Goal: Check status: Check status

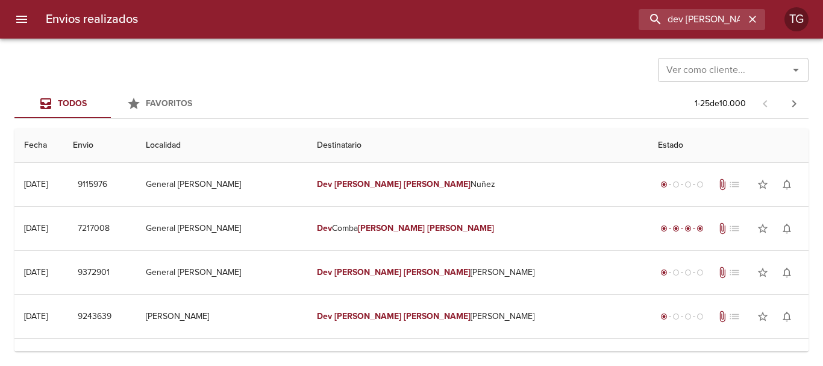
click at [0, 0] on div "Envios realizados dev [PERSON_NAME] [PERSON_NAME] r TG Ver como cliente... Ver …" at bounding box center [411, 0] width 823 height 0
type input "9639612"
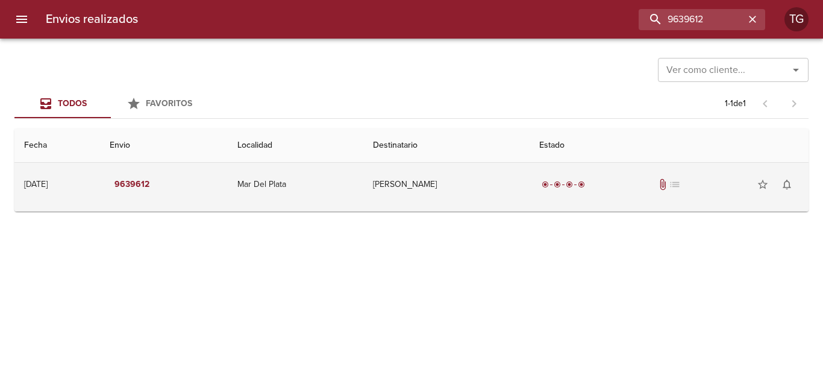
click at [457, 187] on td "[PERSON_NAME]" at bounding box center [446, 184] width 166 height 43
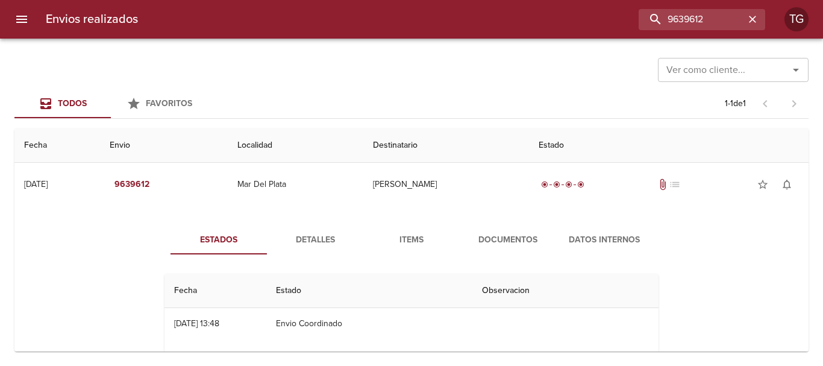
click at [499, 234] on span "Documentos" at bounding box center [508, 240] width 82 height 15
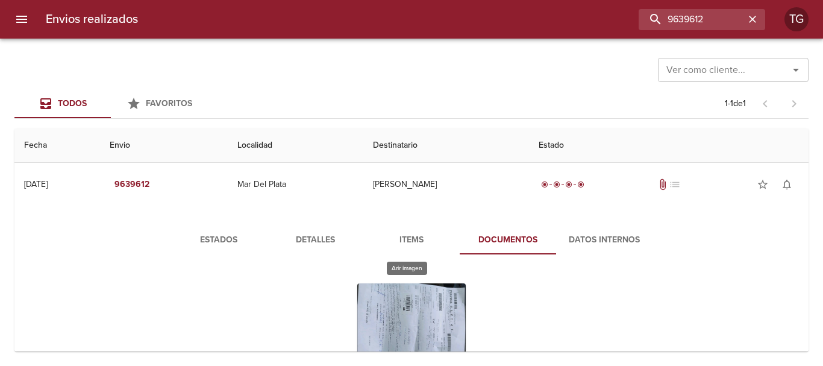
click at [407, 307] on div "Tabla de envíos del cliente" at bounding box center [411, 358] width 108 height 151
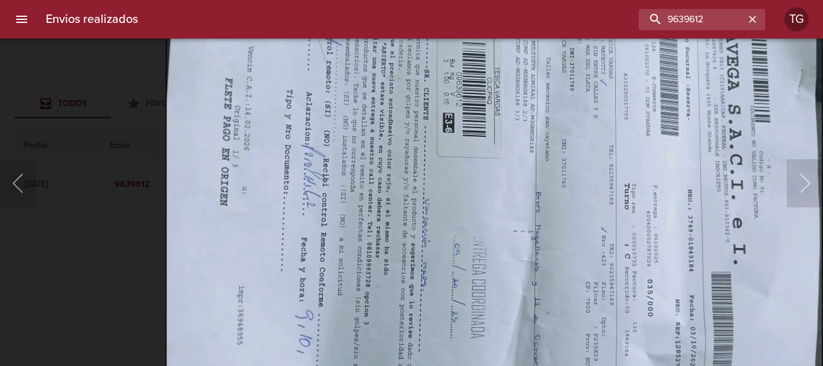
click at [386, 142] on img "Lightbox" at bounding box center [494, 214] width 656 height 493
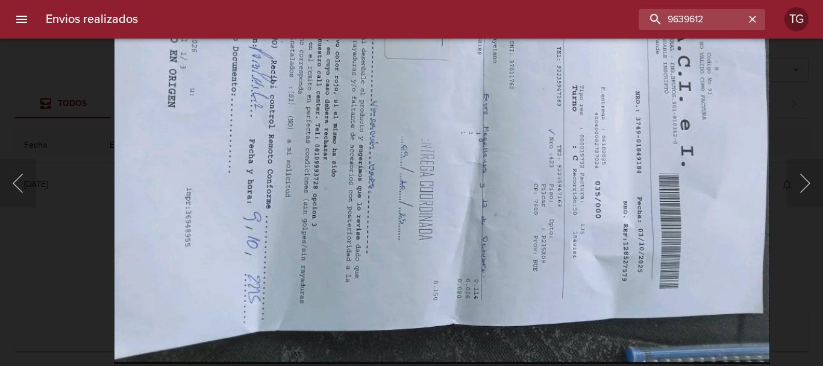
click at [646, 208] on img "Lightbox" at bounding box center [442, 116] width 656 height 493
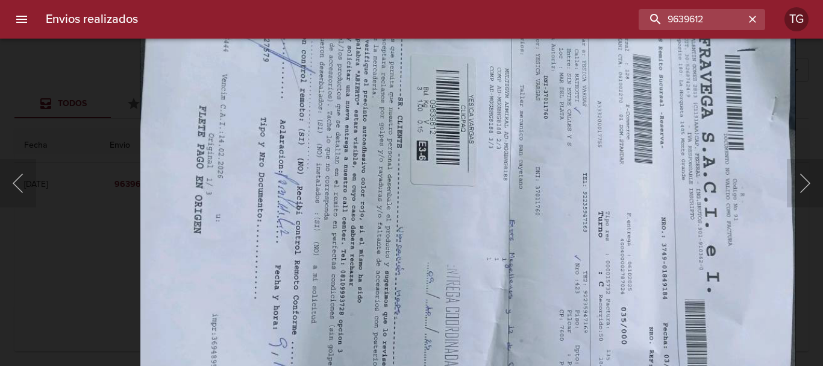
click at [560, 349] on img "Lightbox" at bounding box center [468, 242] width 656 height 493
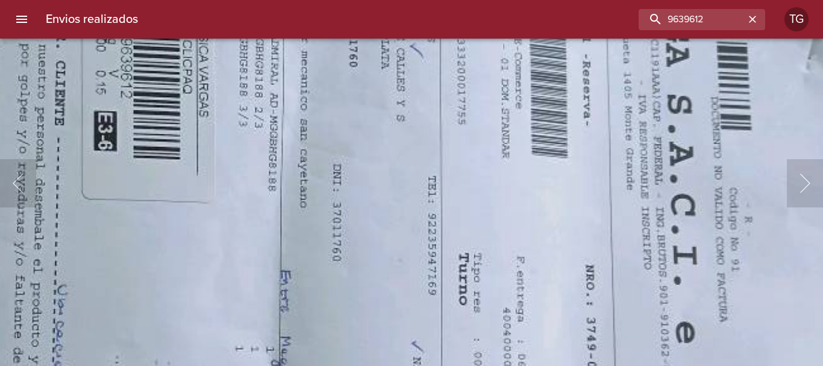
click at [476, 98] on img "Lightbox" at bounding box center [196, 316] width 1319 height 990
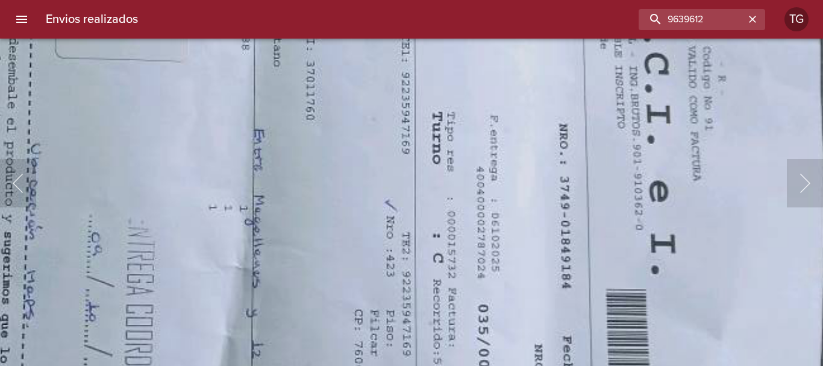
click at [445, 120] on img "Lightbox" at bounding box center [170, 175] width 1319 height 990
click at [140, 154] on img "Lightbox" at bounding box center [170, 174] width 1319 height 990
click at [152, 150] on img "Lightbox" at bounding box center [170, 174] width 1319 height 990
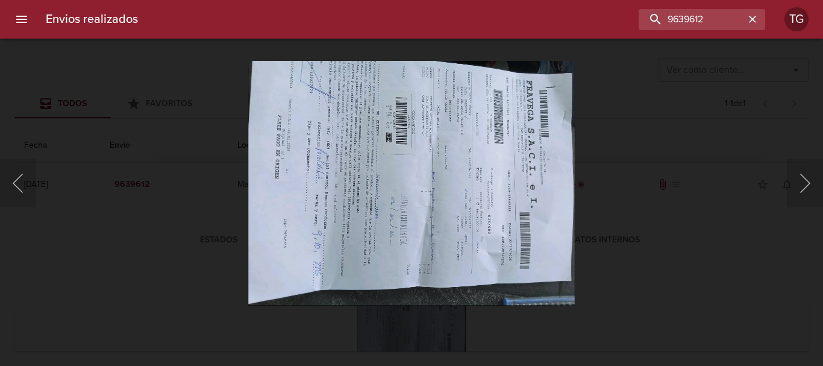
click at [154, 153] on div "Lightbox" at bounding box center [411, 183] width 823 height 366
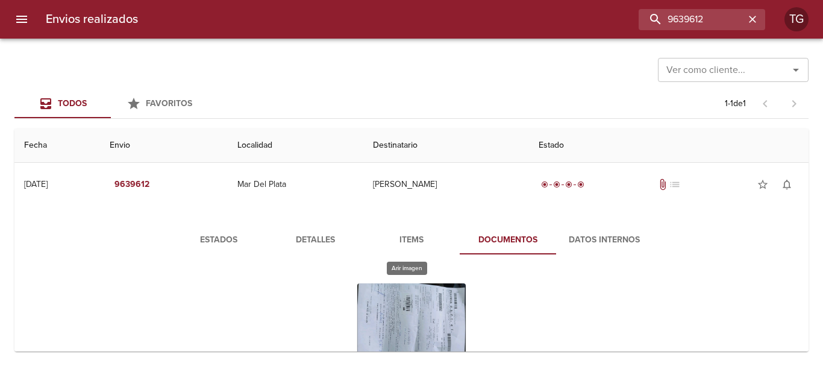
click at [392, 315] on div "Tabla de envíos del cliente" at bounding box center [411, 358] width 108 height 151
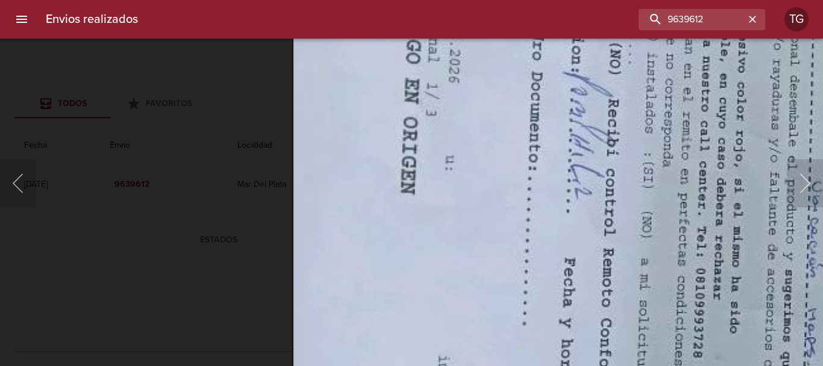
click at [647, 0] on html "Envios realizados 9639612 TG Ver como cliente... Ver como cliente... Todos Favo…" at bounding box center [411, 0] width 823 height 0
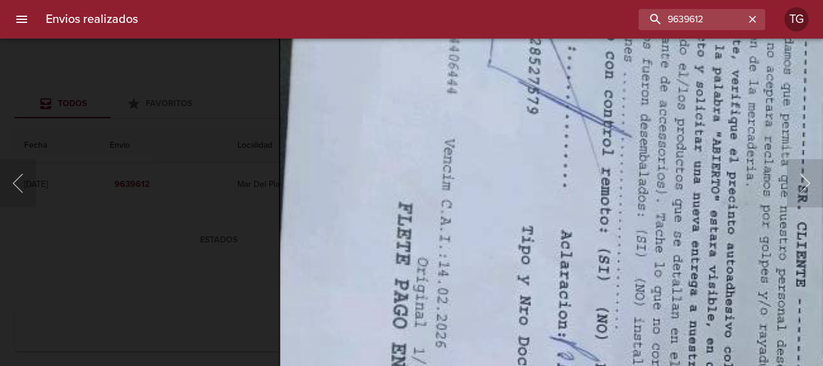
click at [511, 0] on html "Envios realizados 9639612 TG Ver como cliente... Ver como cliente... Todos Favo…" at bounding box center [411, 0] width 823 height 0
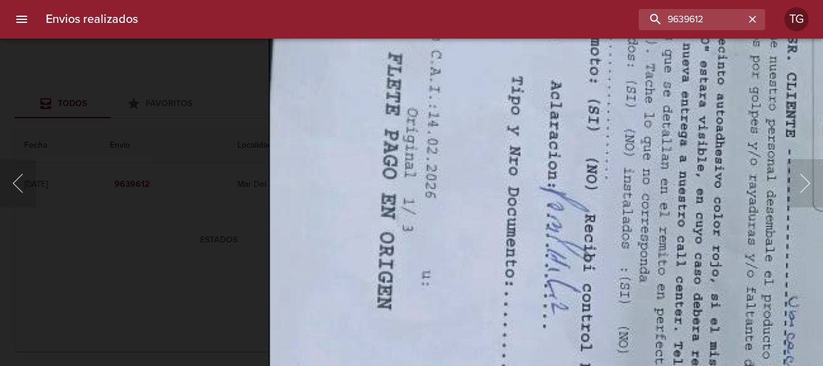
click at [509, 0] on html "Envios realizados 9639612 TG Ver como cliente... Ver como cliente... Todos Favo…" at bounding box center [411, 0] width 823 height 0
click at [204, 268] on div "Lightbox" at bounding box center [411, 183] width 823 height 366
